Goal: Download file/media

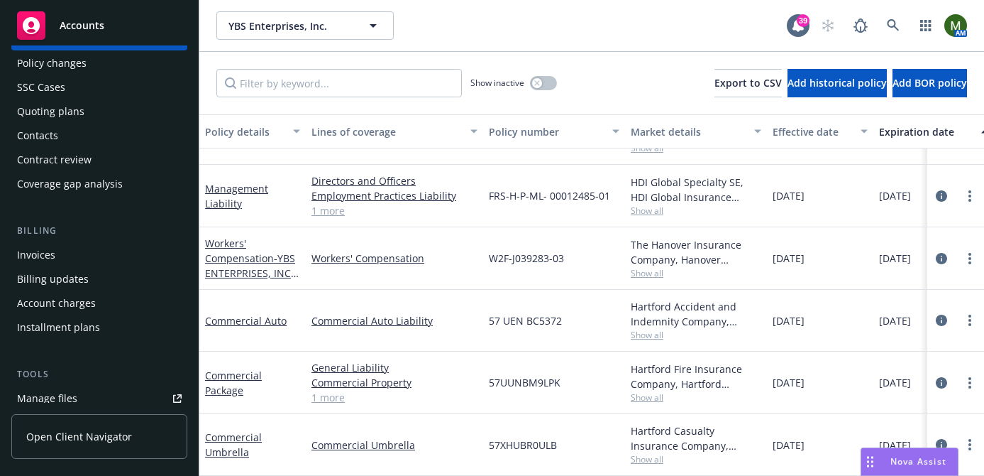
scroll to position [87, 0]
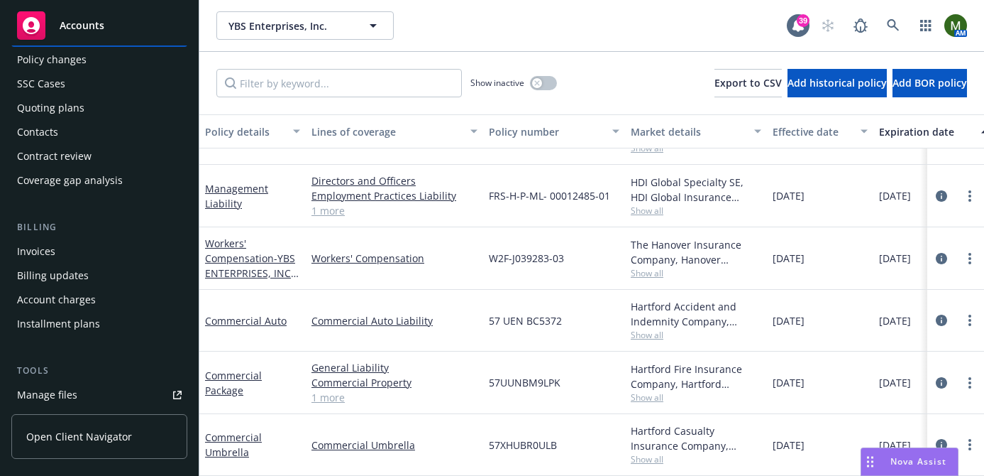
click at [79, 390] on link "Manage files" at bounding box center [99, 394] width 176 height 23
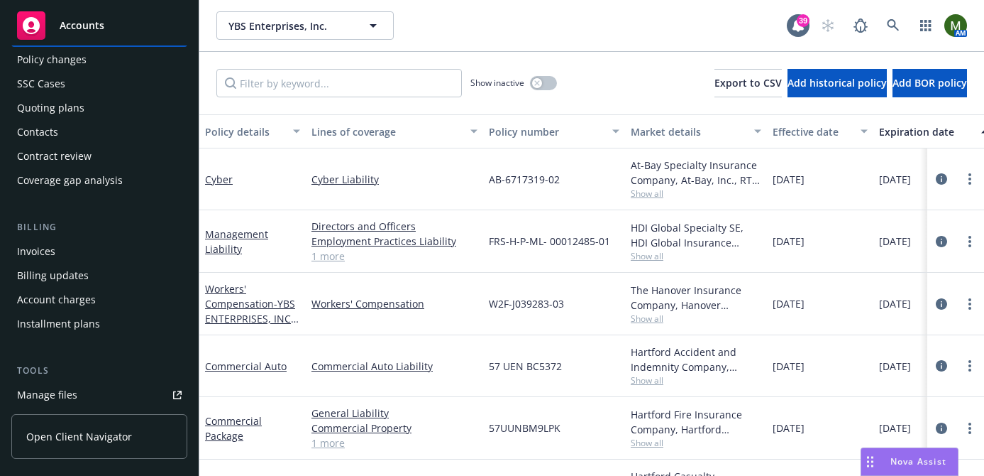
scroll to position [0, 0]
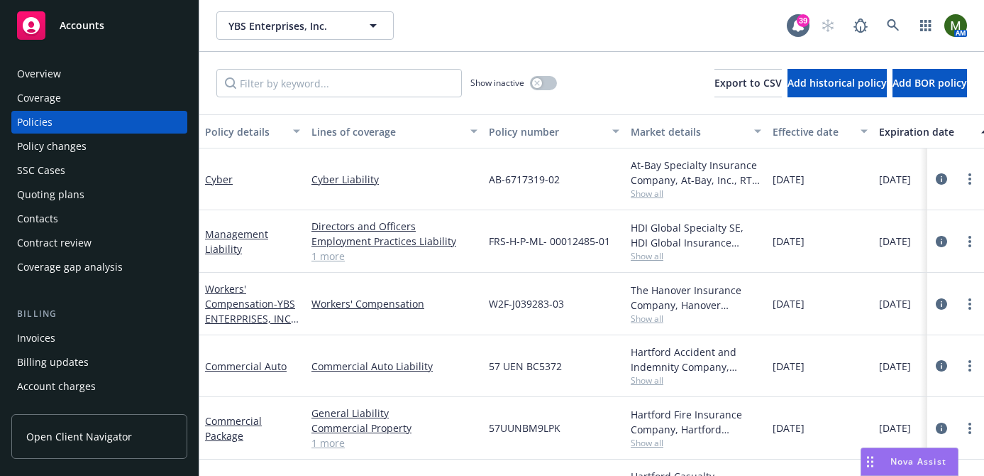
click at [98, 77] on div "Overview" at bounding box center [99, 73] width 165 height 23
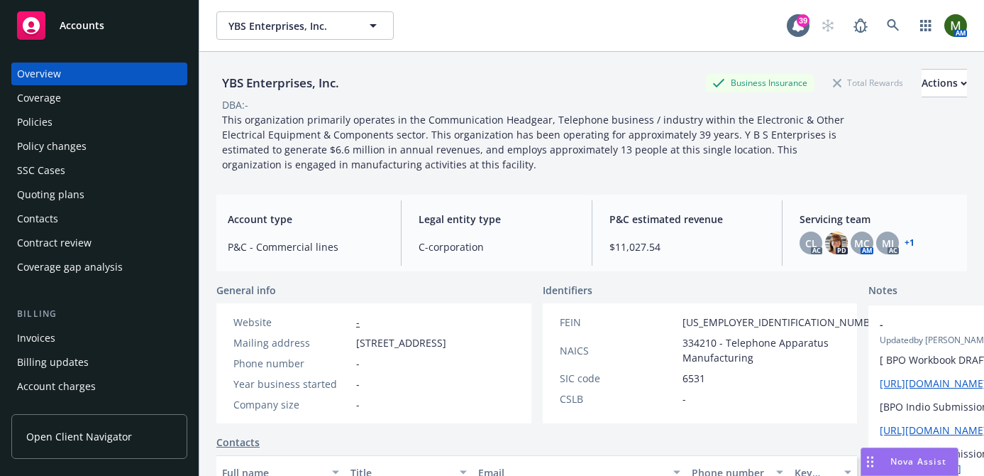
click at [270, 76] on div "YBS Enterprises, Inc." at bounding box center [280, 83] width 128 height 18
copy div "YBS Enterprises, Inc."
click at [51, 123] on div "Policies" at bounding box center [99, 122] width 165 height 23
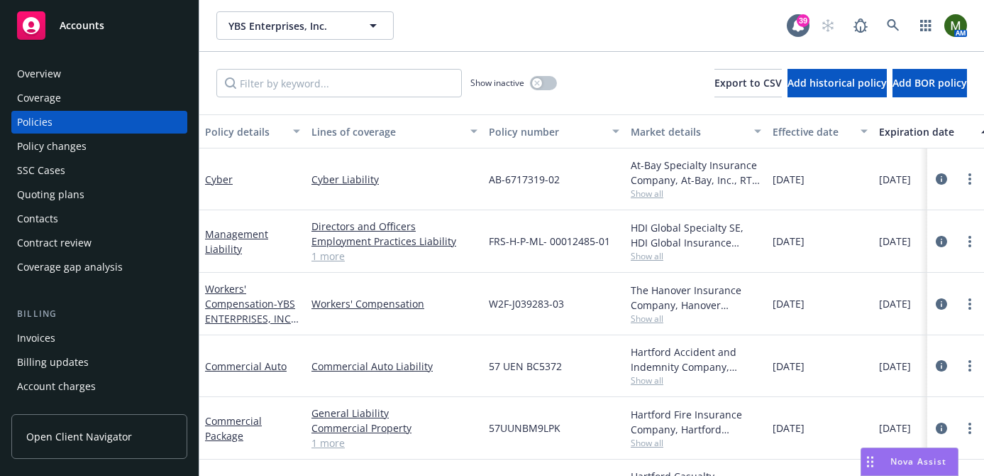
click at [519, 309] on span "W2F-J039283-03" at bounding box center [526, 303] width 75 height 15
copy span "W2F-J039283-03"
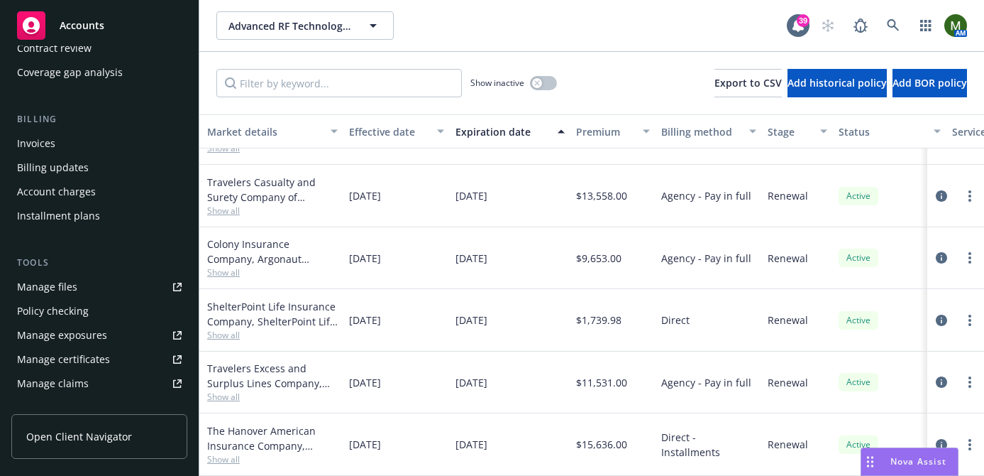
scroll to position [214, 0]
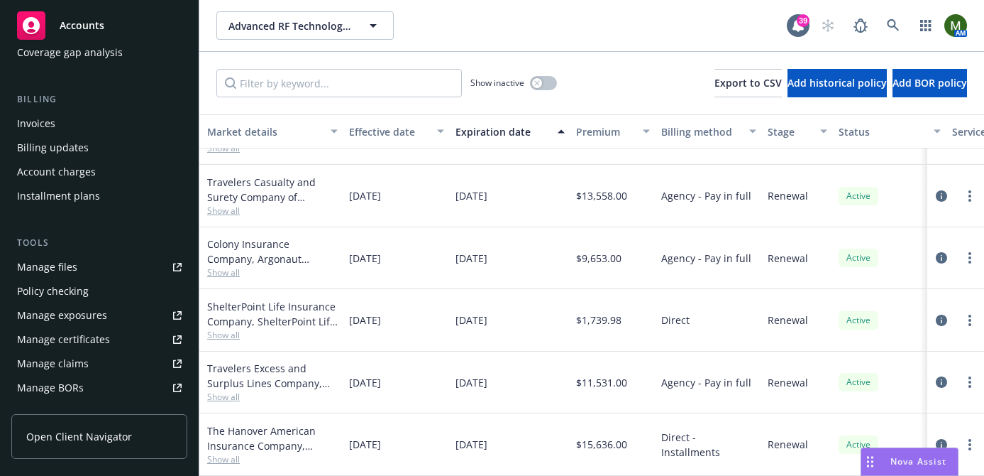
click at [115, 268] on link "Manage files" at bounding box center [99, 267] width 176 height 23
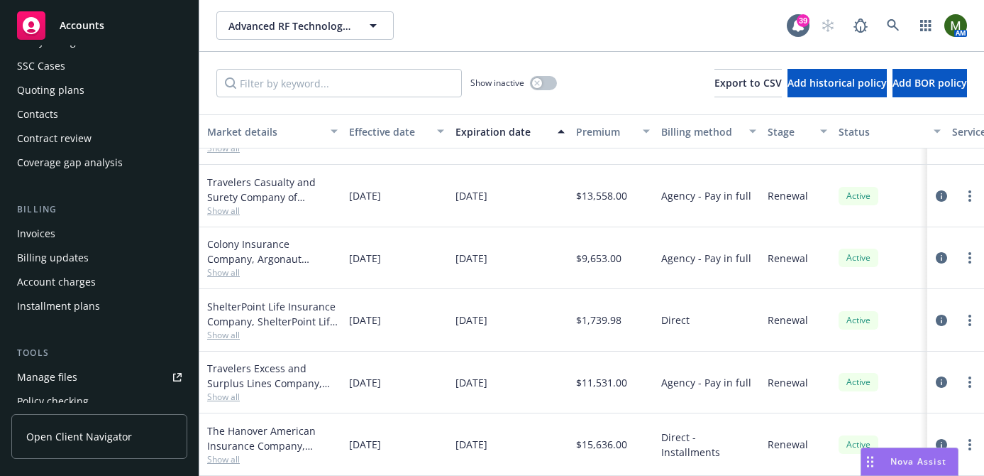
scroll to position [0, 0]
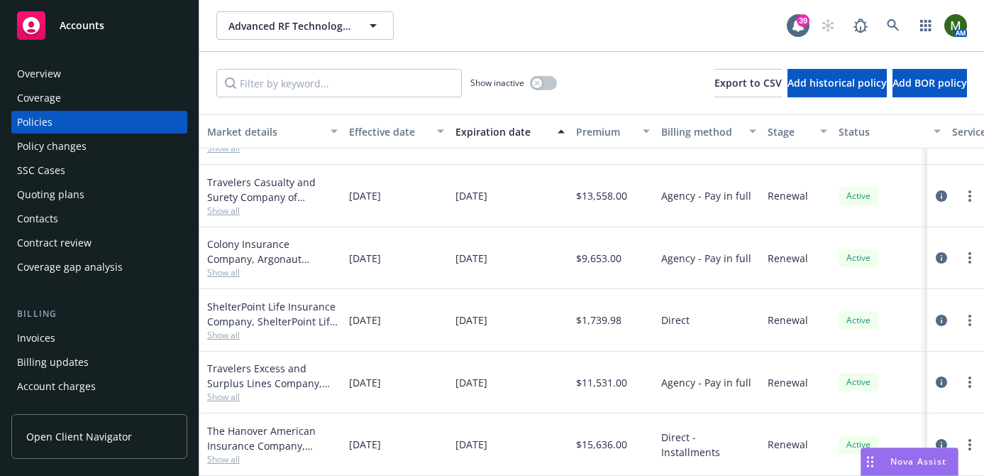
click at [120, 70] on div "Overview" at bounding box center [99, 73] width 165 height 23
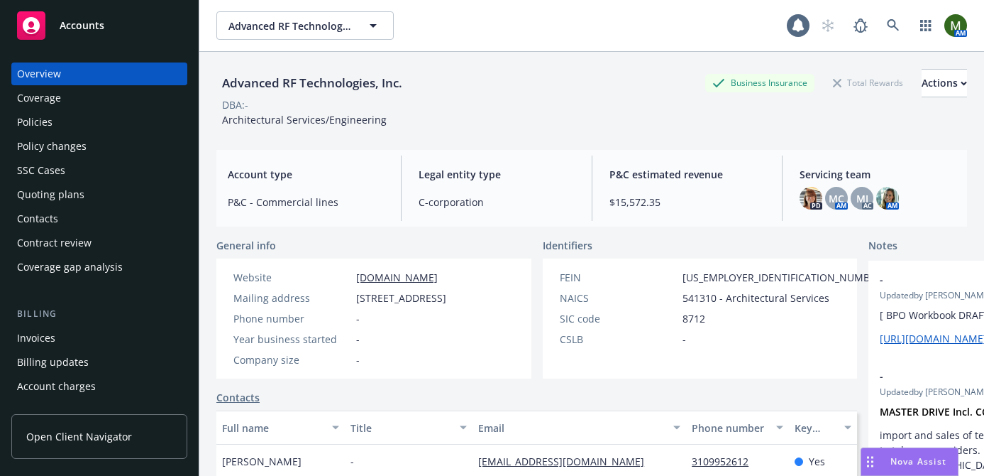
click at [278, 86] on div "Advanced RF Technologies, Inc." at bounding box center [312, 83] width 192 height 18
copy div "Advanced RF Technologies, Inc."
click at [75, 116] on div "Policies" at bounding box center [99, 122] width 165 height 23
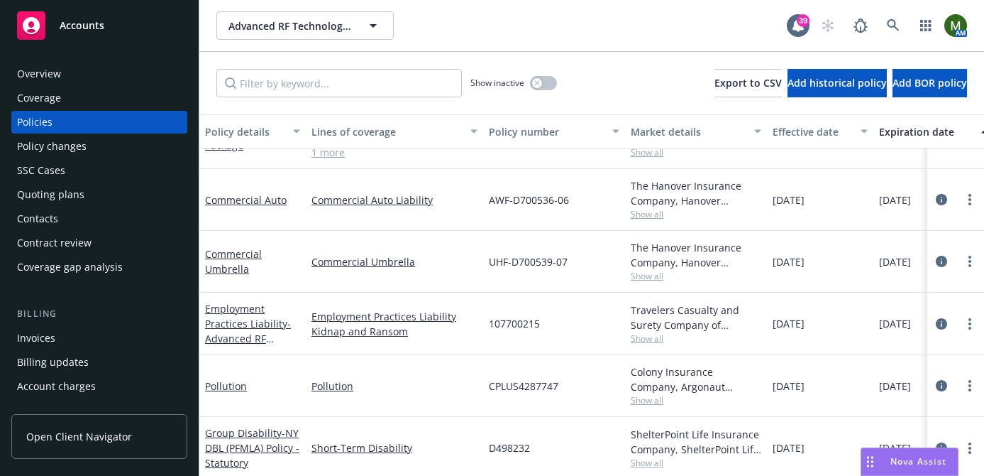
scroll to position [278, 0]
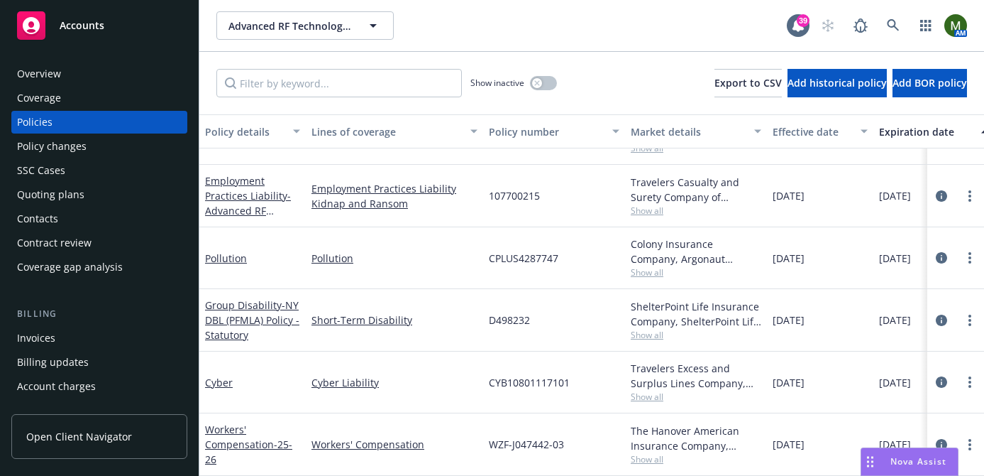
click at [520, 436] on span "WZF-J047442-03" at bounding box center [526, 443] width 75 height 15
copy span "WZF-J047442-03"
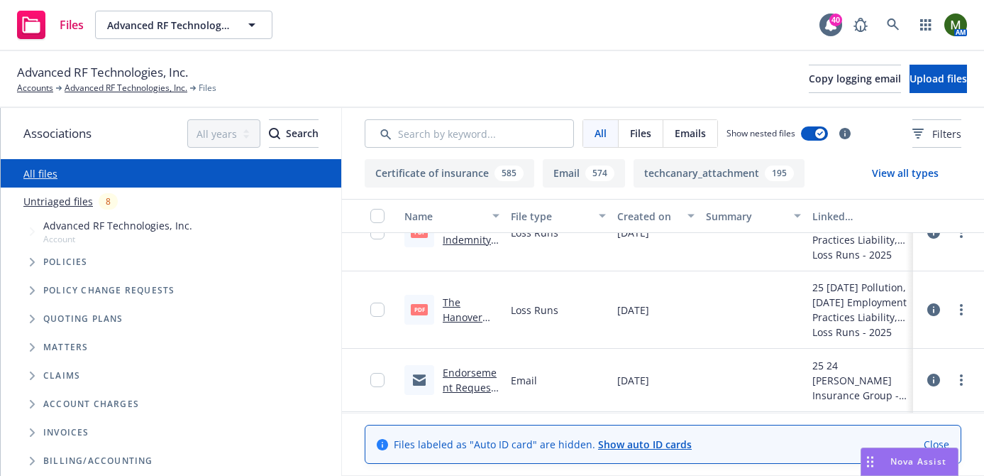
scroll to position [2913, 0]
click at [447, 318] on link "The Hanover Insurance Group, Inc. UMB, PKG, AUTO, WC 18-25 Loss Runs - Valued 0…" at bounding box center [469, 369] width 53 height 148
click at [965, 309] on link "more" at bounding box center [961, 308] width 17 height 17
click at [896, 361] on link "Download" at bounding box center [898, 366] width 141 height 28
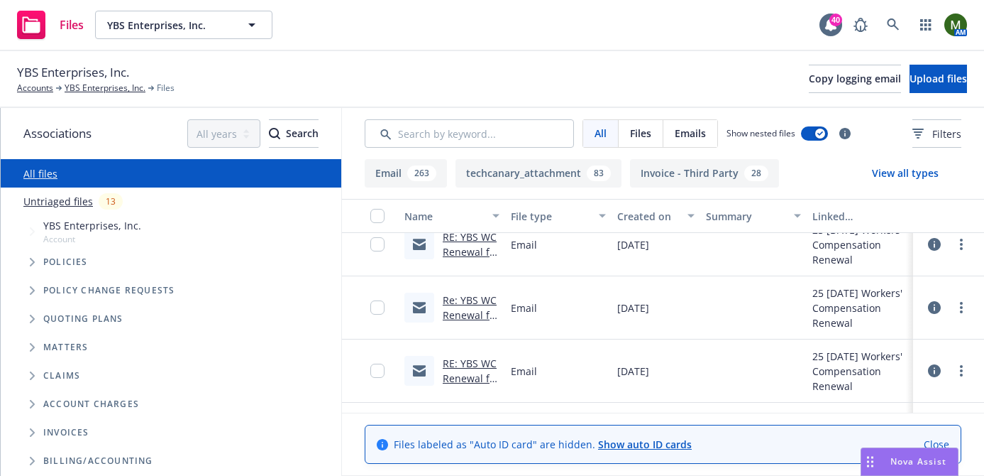
scroll to position [2706, 0]
